Goal: Browse casually: Explore the website without a specific task or goal

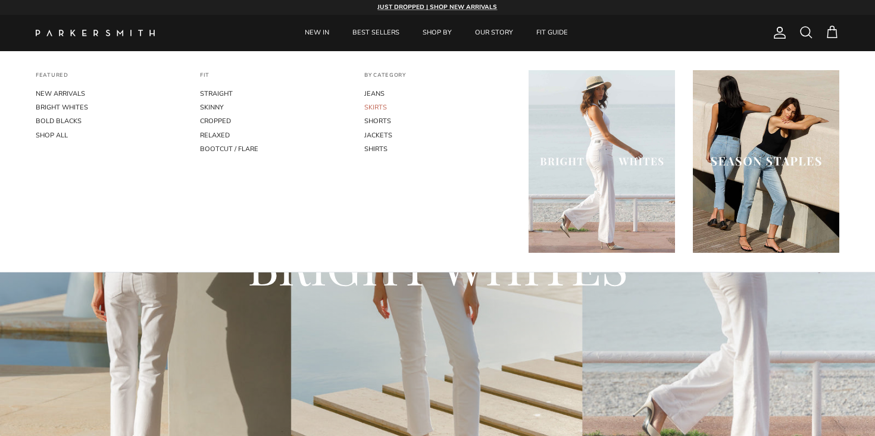
click at [378, 111] on link "SKIRTS" at bounding box center [437, 108] width 146 height 14
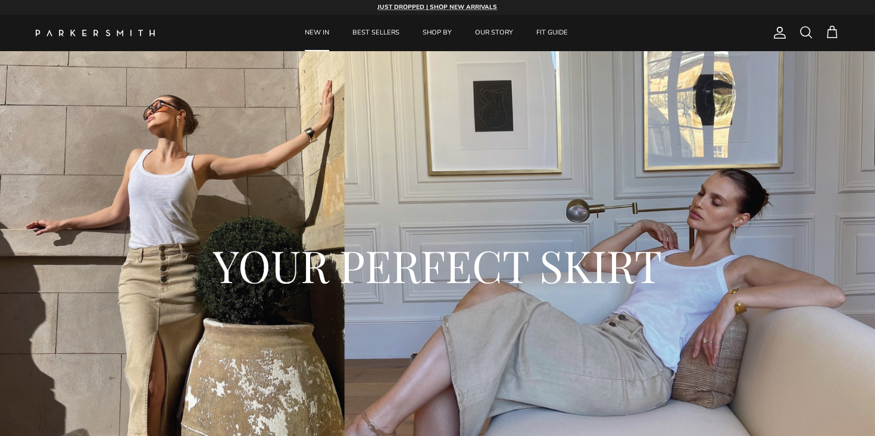
click at [317, 31] on link "NEW IN" at bounding box center [317, 33] width 46 height 36
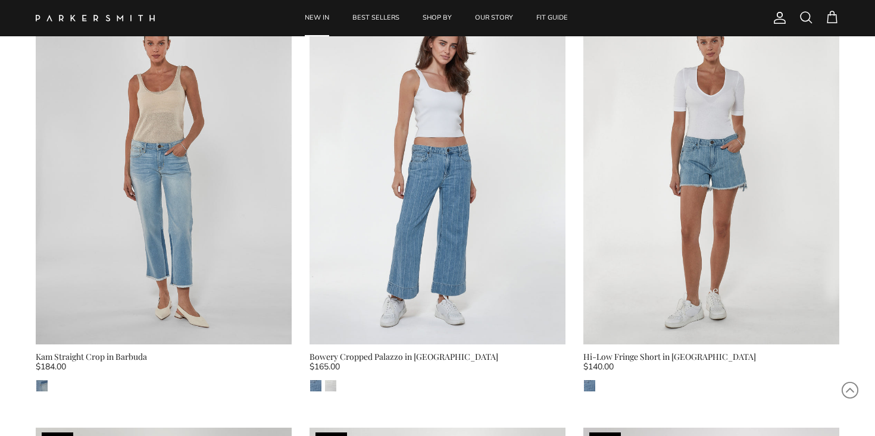
scroll to position [5262, 0]
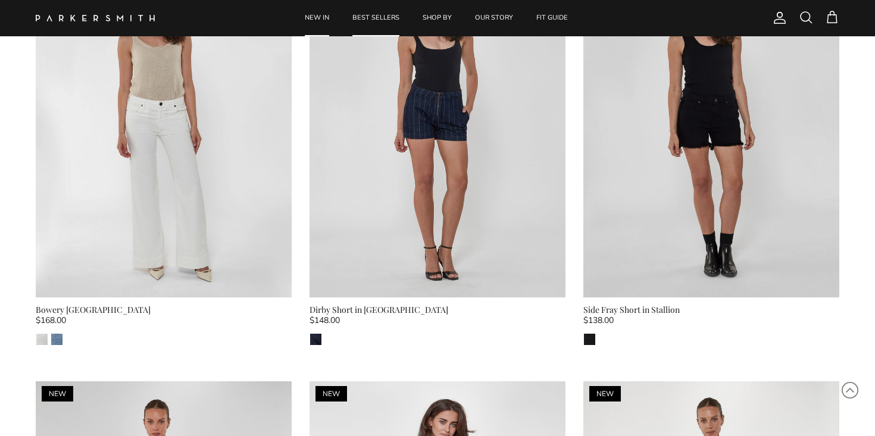
click at [381, 17] on link "BEST SELLERS" at bounding box center [376, 18] width 68 height 36
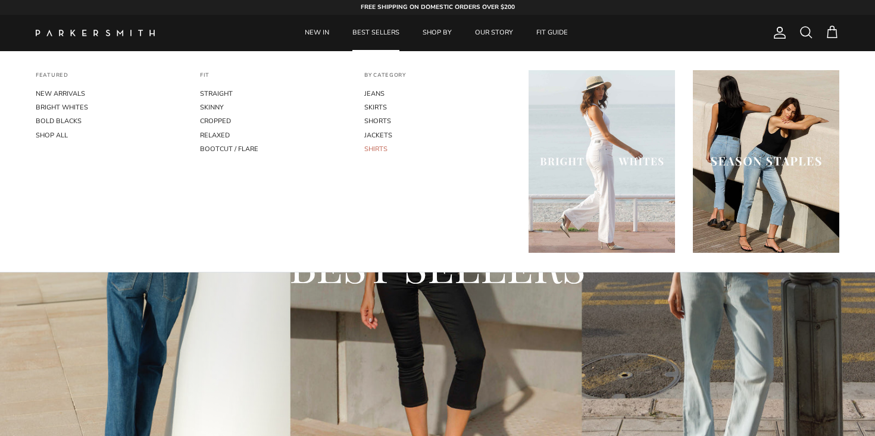
click at [374, 148] on link "SHIRTS" at bounding box center [437, 149] width 146 height 14
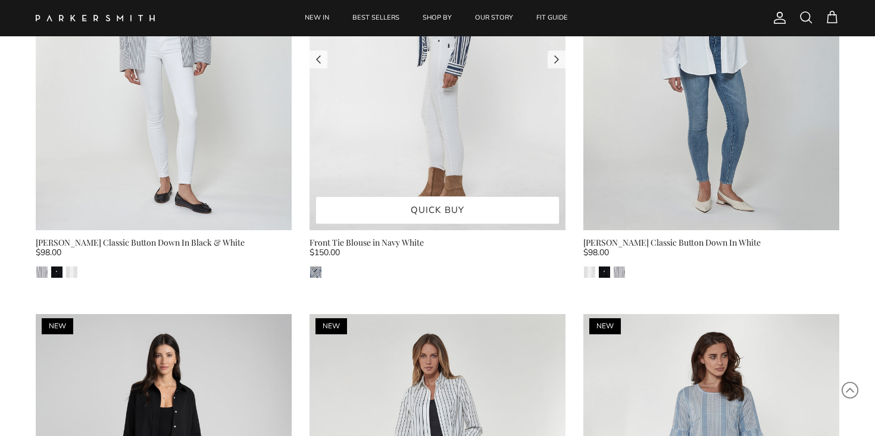
scroll to position [690, 0]
